Goal: Information Seeking & Learning: Find specific page/section

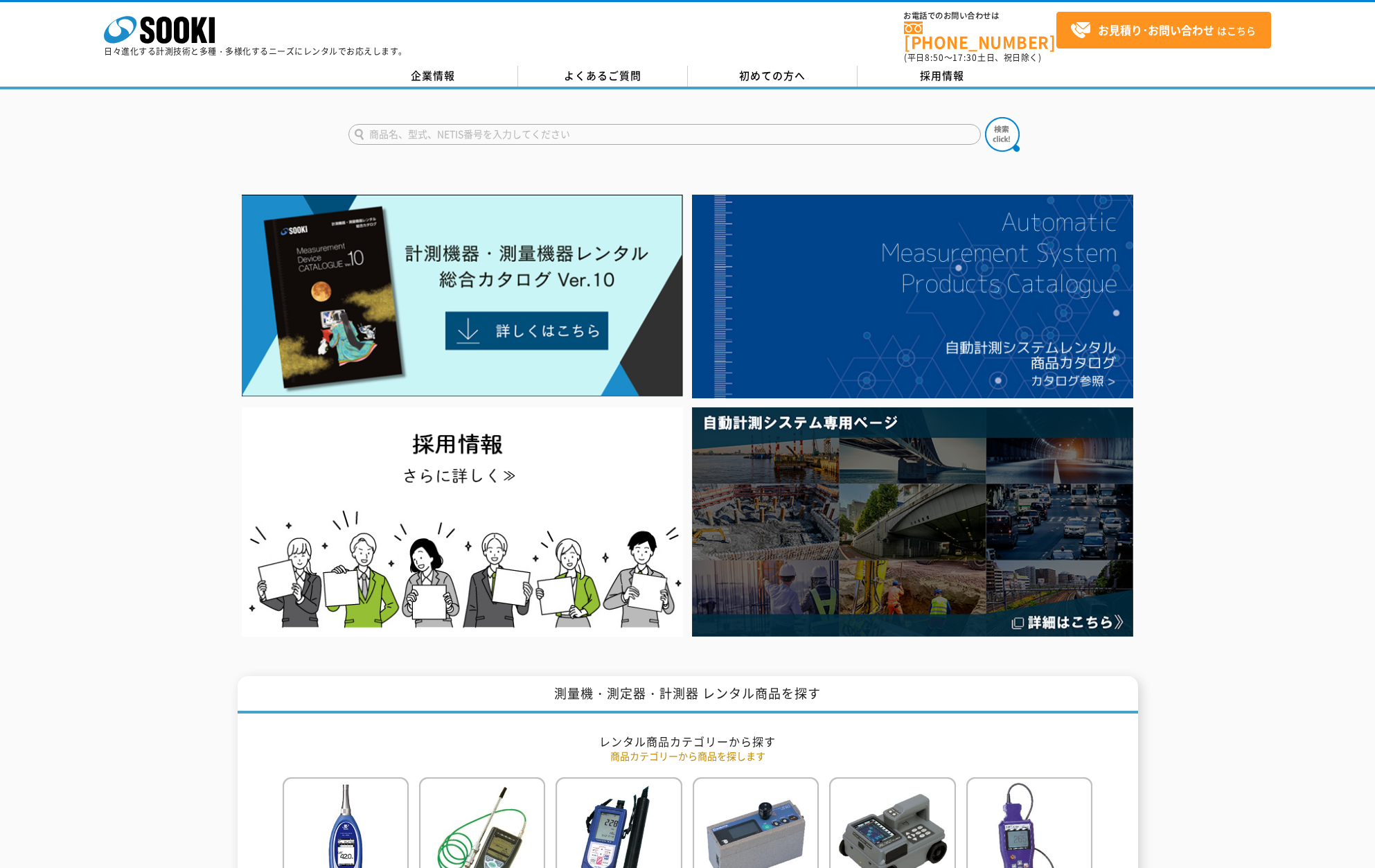
click at [561, 129] on input "text" at bounding box center [665, 134] width 633 height 21
type input "コートマスターふれっくJス"
click at [985, 117] on button at bounding box center [1002, 135] width 34 height 34
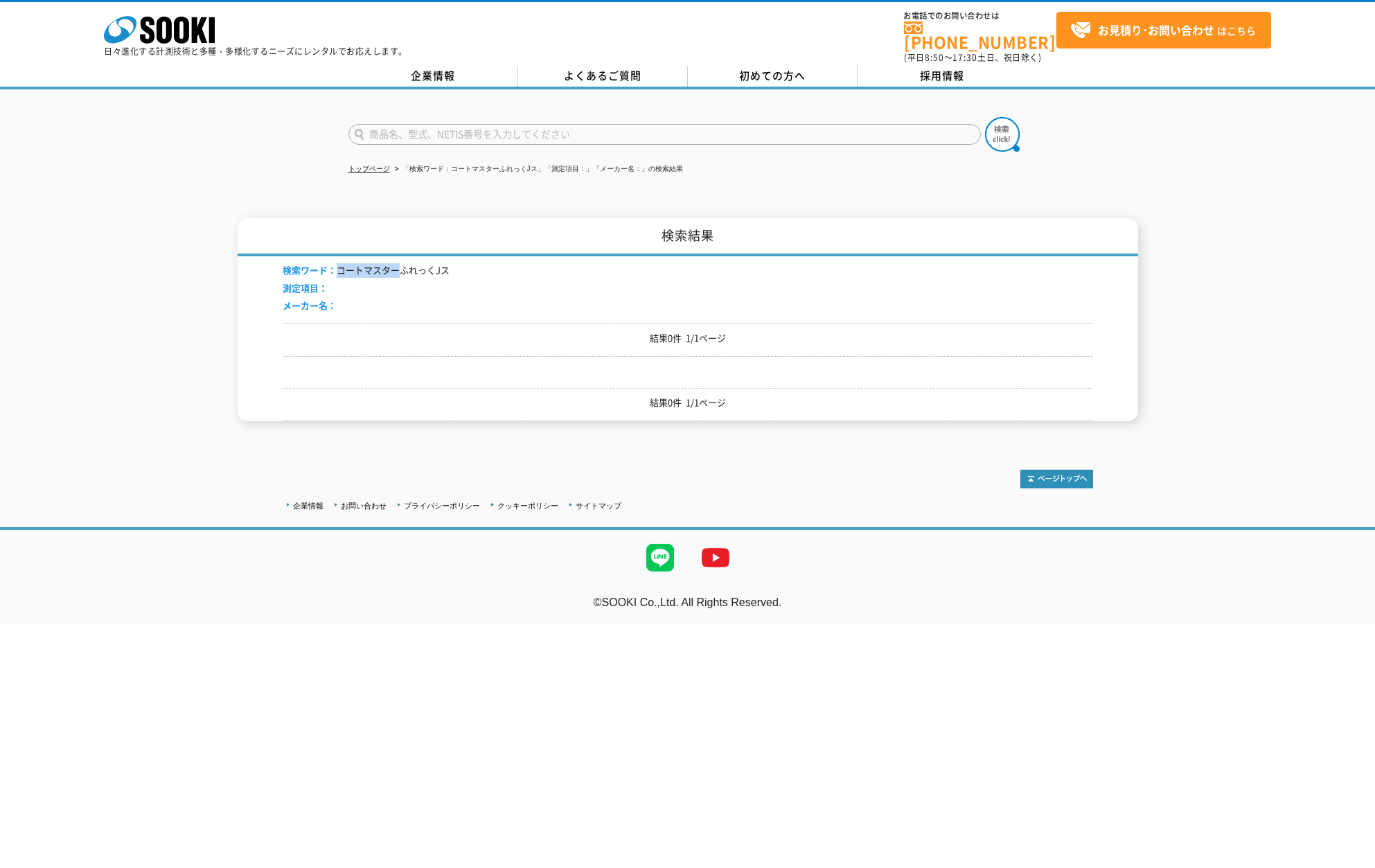
drag, startPoint x: 339, startPoint y: 265, endPoint x: 395, endPoint y: 265, distance: 56.0
click at [395, 265] on li "検索ワード： コートマスターふれっくJス" at bounding box center [366, 270] width 167 height 15
copy li "コートマスター"
click at [408, 130] on input "text" at bounding box center [665, 134] width 633 height 21
paste input "コートマスター"
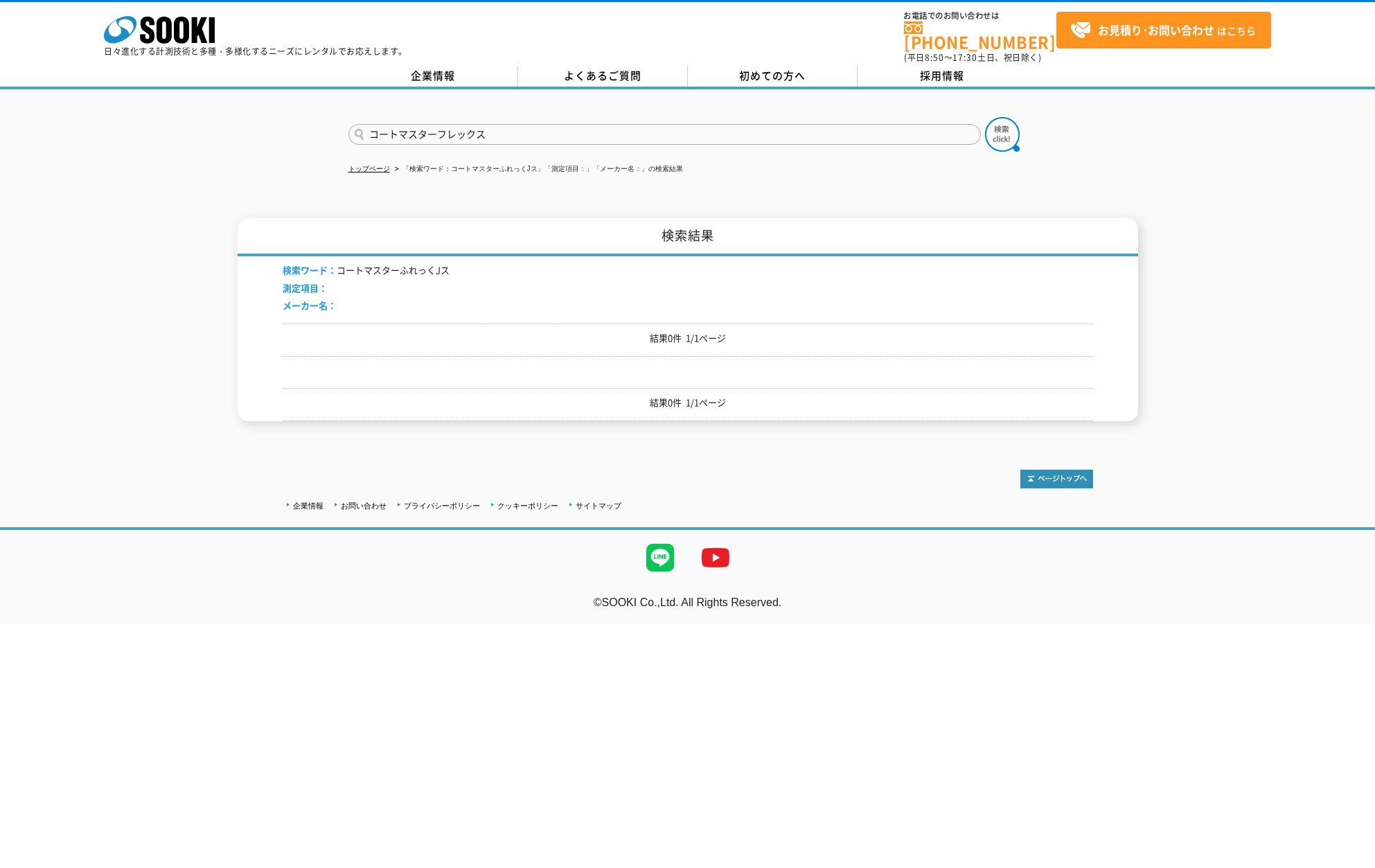
type input "コートマスターフレックス"
click at [985, 117] on button at bounding box center [1002, 135] width 34 height 34
click at [1008, 127] on img at bounding box center [1002, 135] width 34 height 34
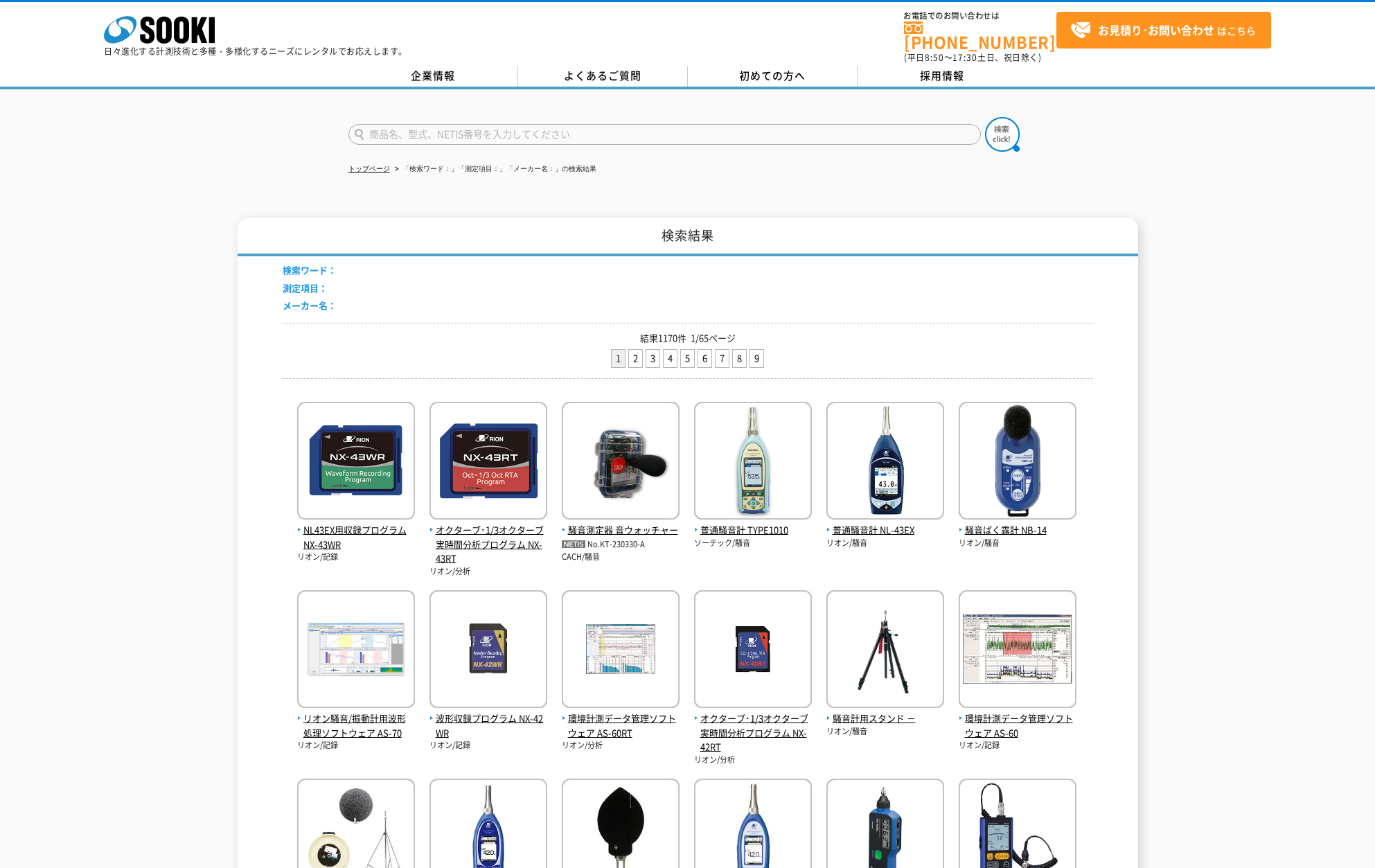
click at [459, 124] on input "text" at bounding box center [665, 134] width 633 height 21
click at [458, 124] on input "text" at bounding box center [665, 134] width 633 height 21
paste input "コートマスター"
drag, startPoint x: 496, startPoint y: 124, endPoint x: 358, endPoint y: 117, distance: 138.2
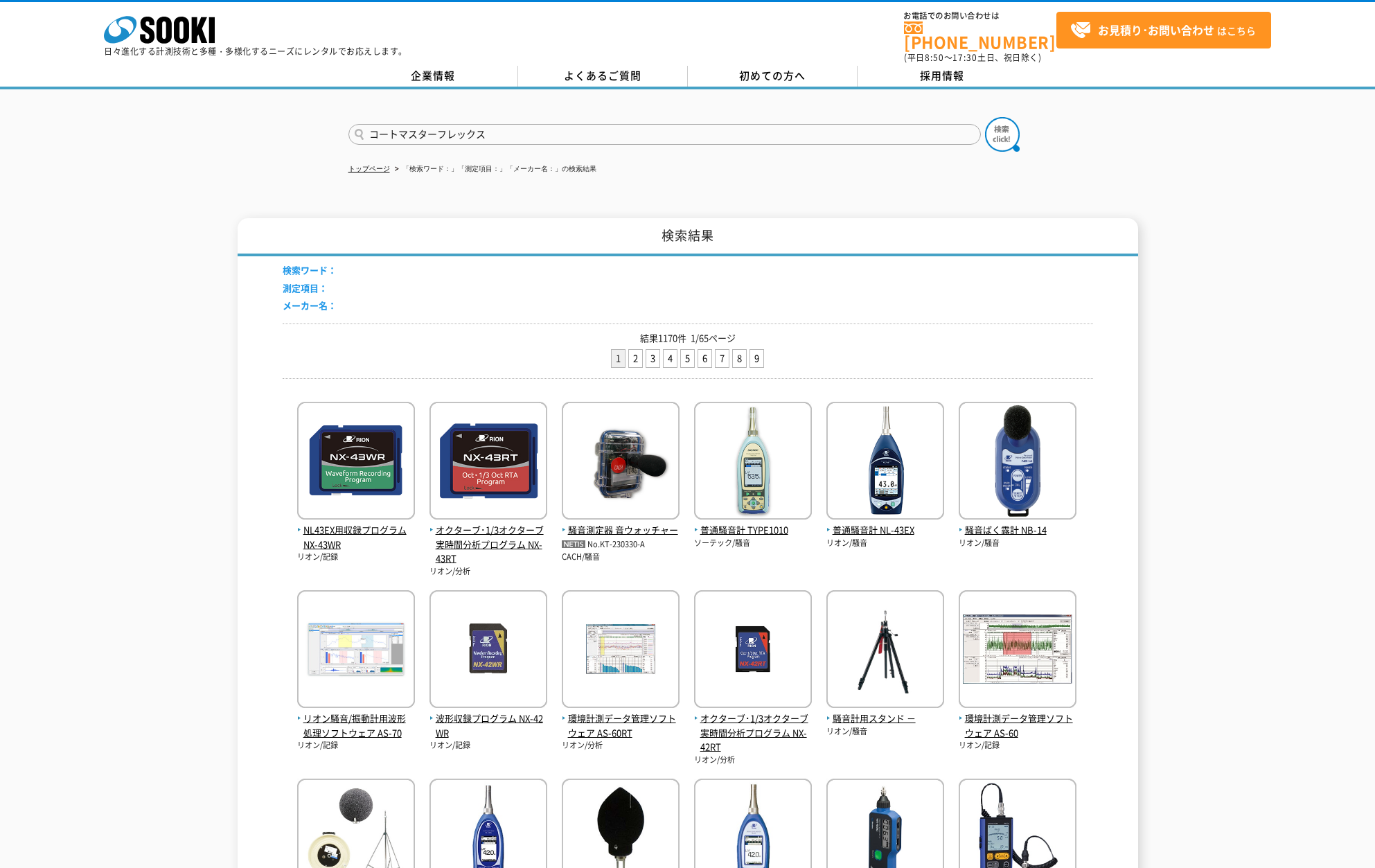
click at [358, 124] on input "コートマスターフレックス" at bounding box center [665, 134] width 633 height 21
type input "コートマスターフレックス"
click at [1005, 126] on img at bounding box center [1002, 135] width 34 height 34
